Goal: Task Accomplishment & Management: Use online tool/utility

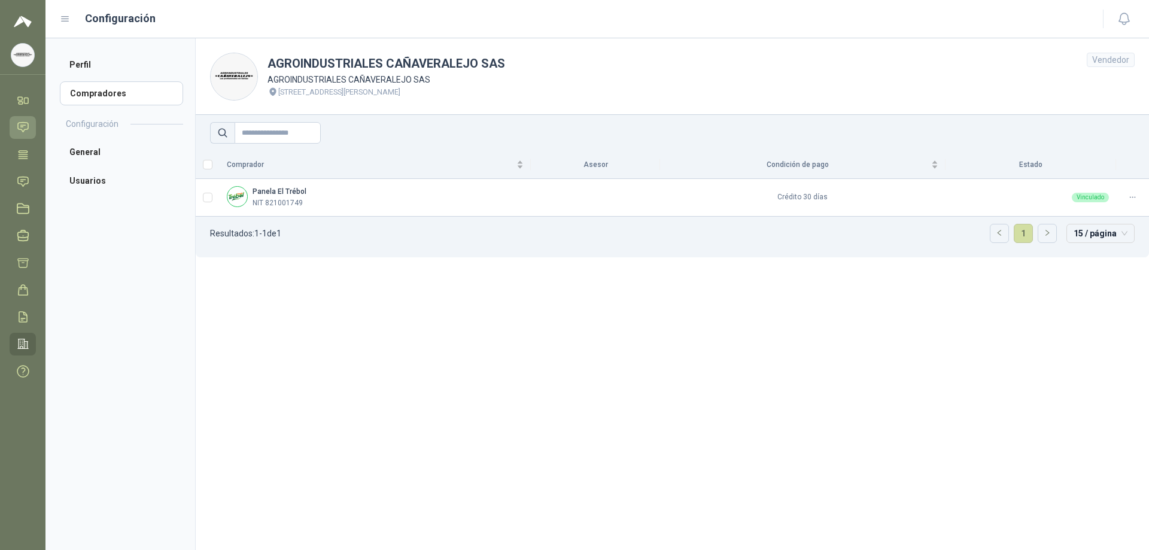
click at [20, 123] on icon at bounding box center [23, 128] width 10 height 10
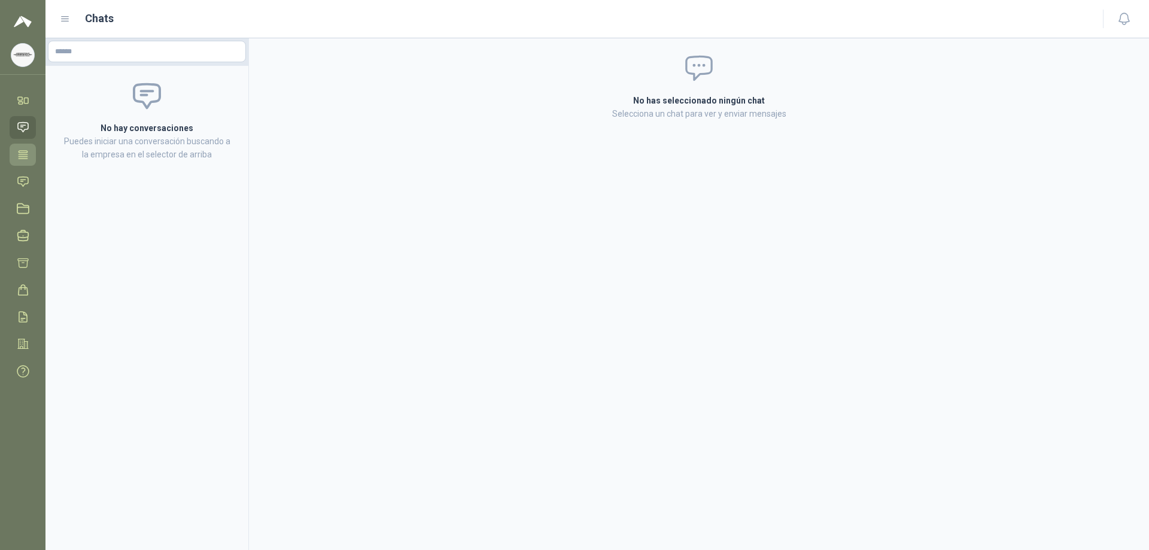
click at [29, 155] on icon at bounding box center [23, 154] width 13 height 13
